Goal: Check status: Check status

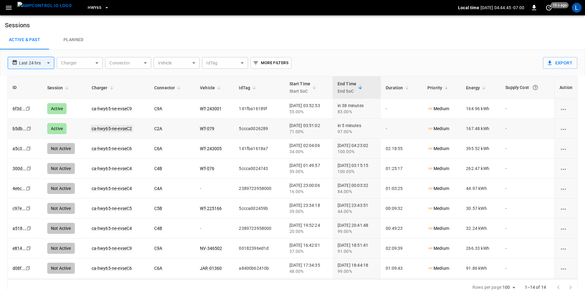
click at [109, 127] on link "ca-hwy65-ne-evseC2" at bounding box center [111, 128] width 43 height 7
click at [126, 107] on link "ca-hwy65-ne-evseC9" at bounding box center [111, 108] width 43 height 7
click at [123, 107] on link "ca-hwy65-ne-evseC9" at bounding box center [111, 108] width 43 height 7
